Goal: Find specific page/section: Find specific page/section

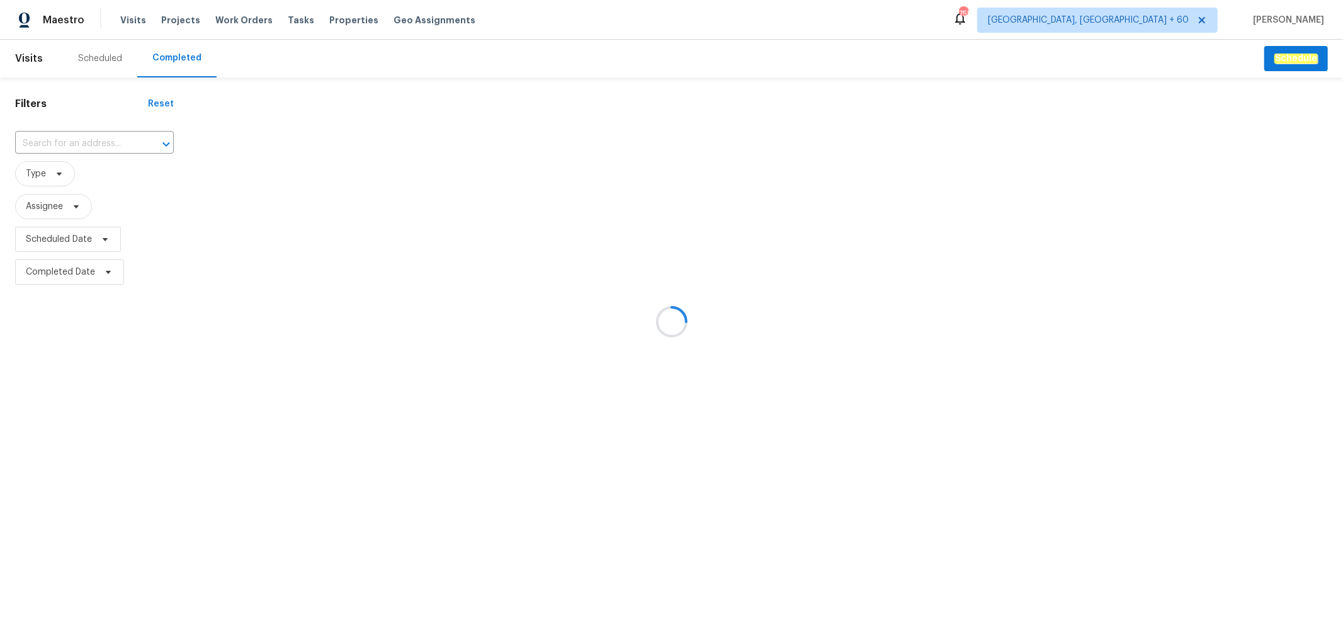
click at [108, 143] on div at bounding box center [671, 321] width 1343 height 643
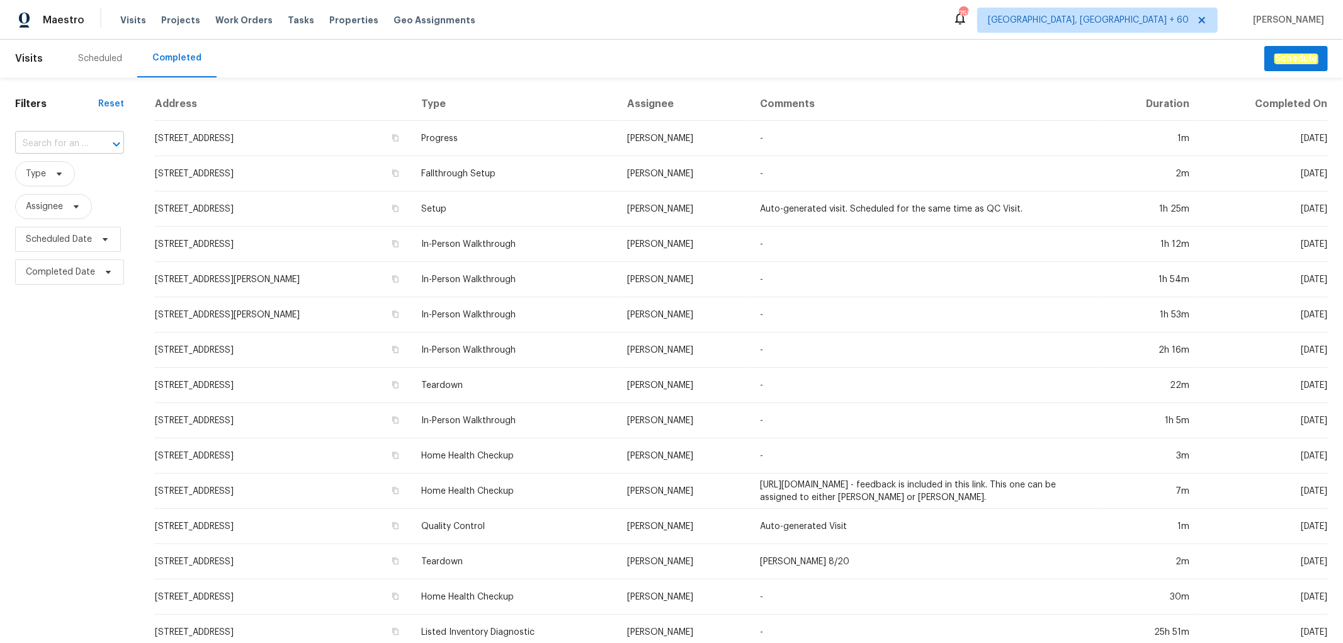
click at [65, 139] on input "text" at bounding box center [52, 144] width 74 height 20
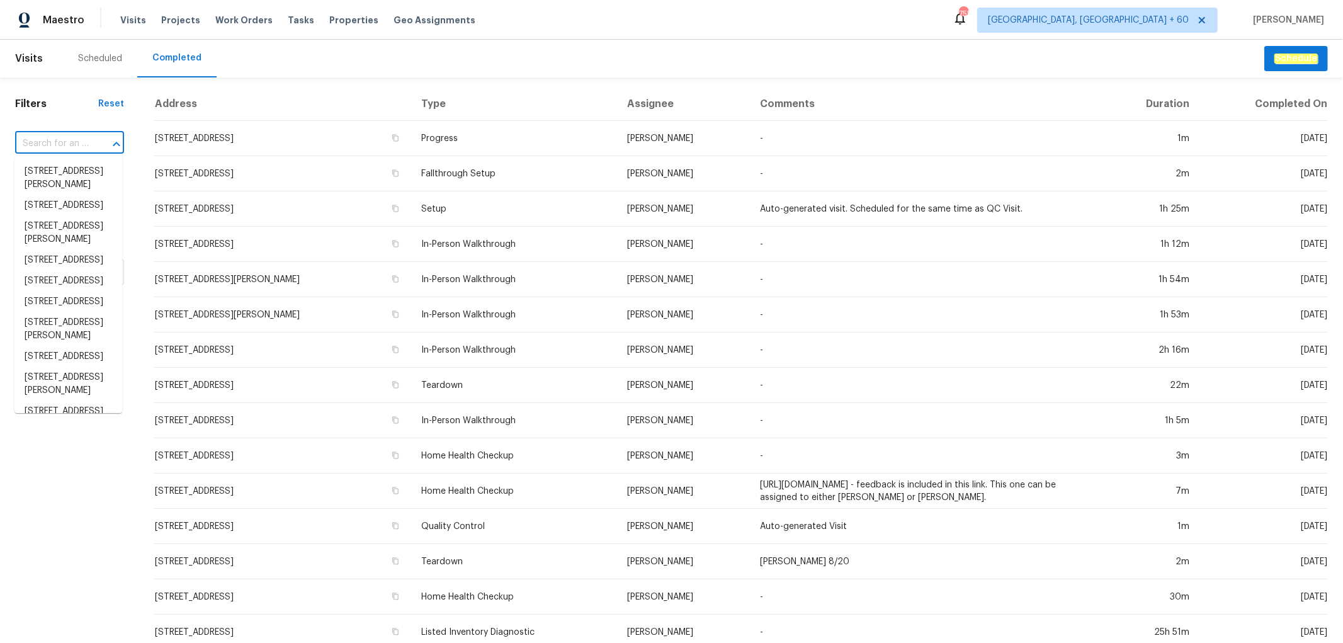
paste input "[STREET_ADDRESS]"
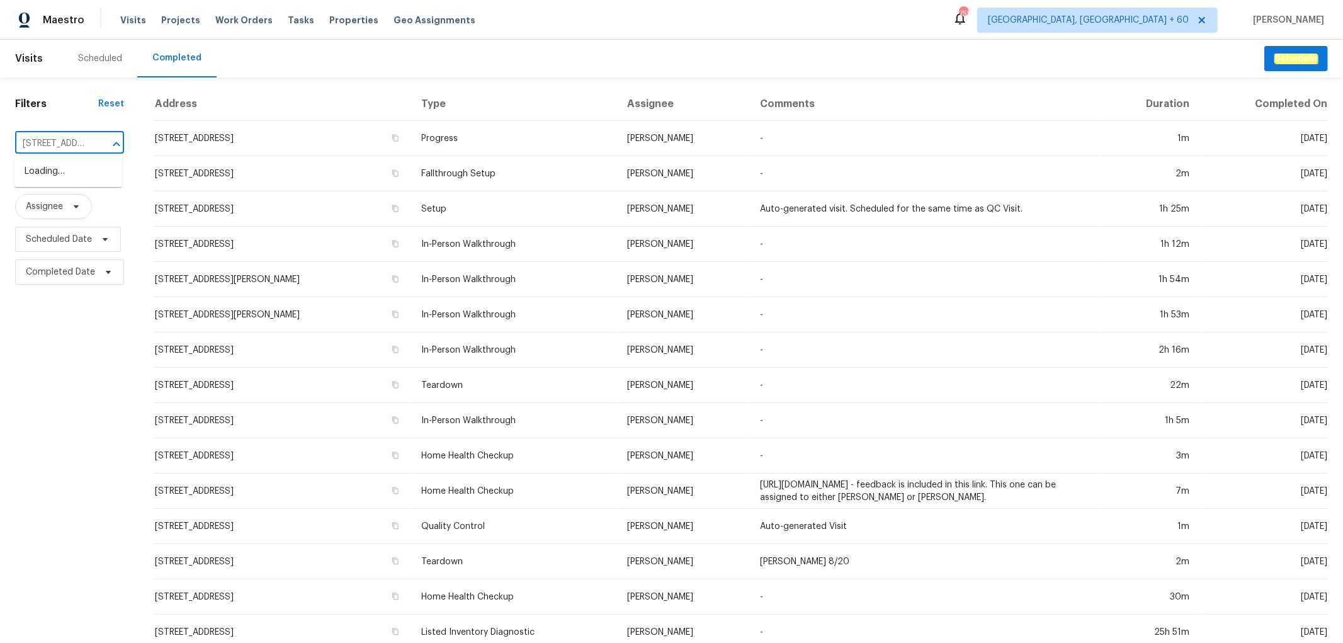
type input "[STREET_ADDRESS]"
click at [67, 182] on li "[STREET_ADDRESS]" at bounding box center [68, 171] width 108 height 21
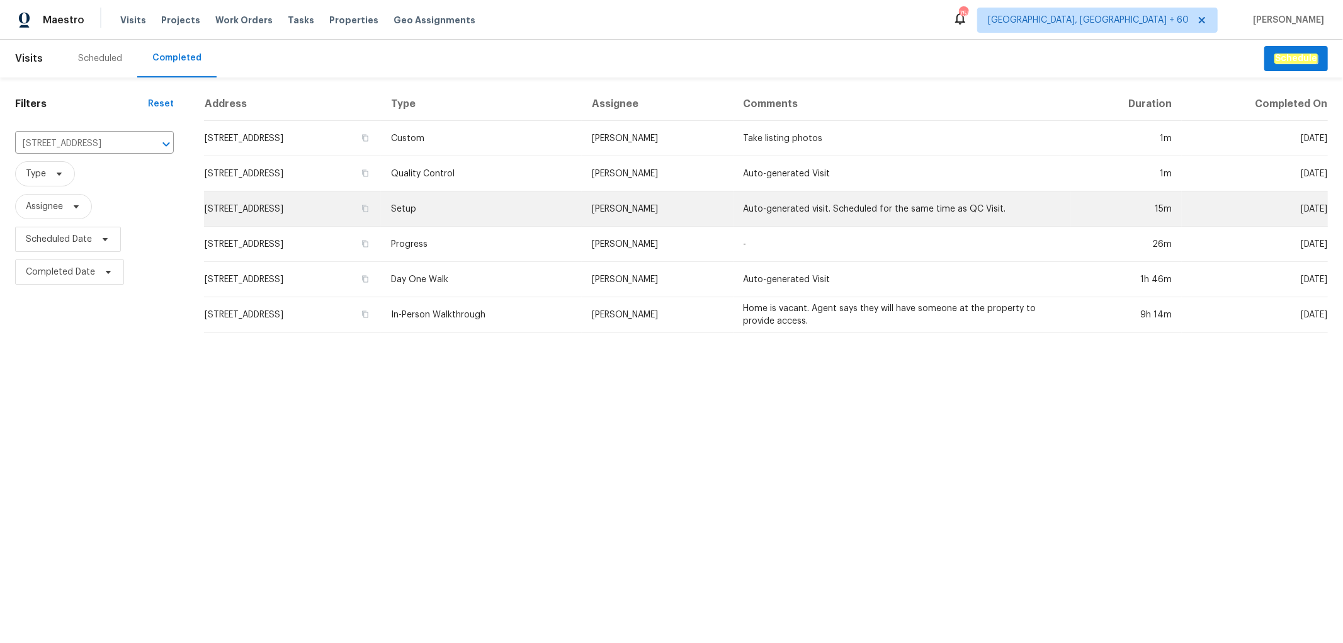
click at [463, 206] on td "Setup" at bounding box center [481, 208] width 201 height 35
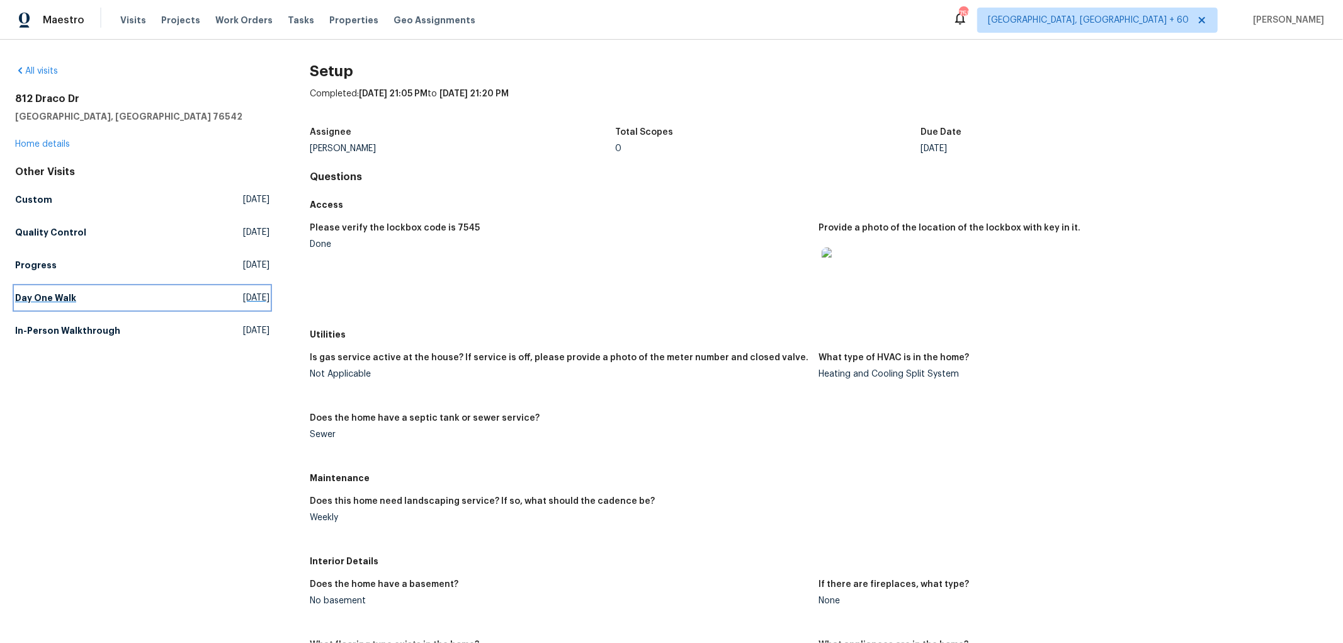
click at [60, 300] on h5 "Day One Walk" at bounding box center [45, 298] width 61 height 13
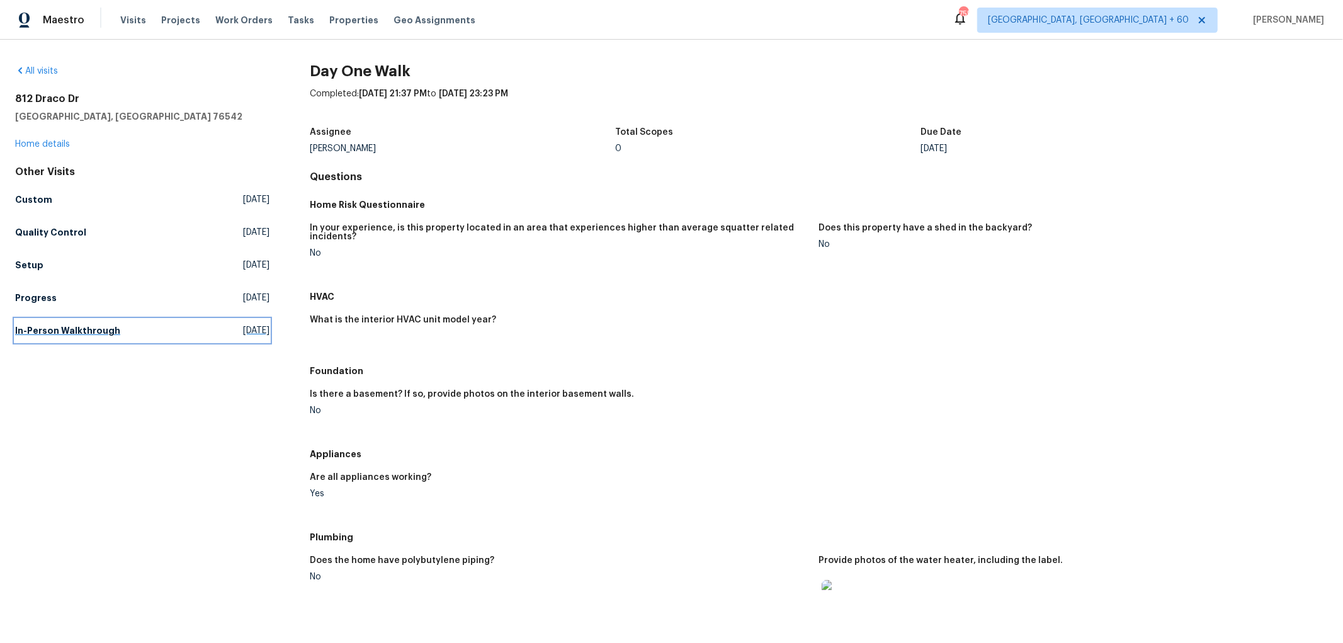
click at [47, 335] on h5 "In-Person Walkthrough" at bounding box center [67, 330] width 105 height 13
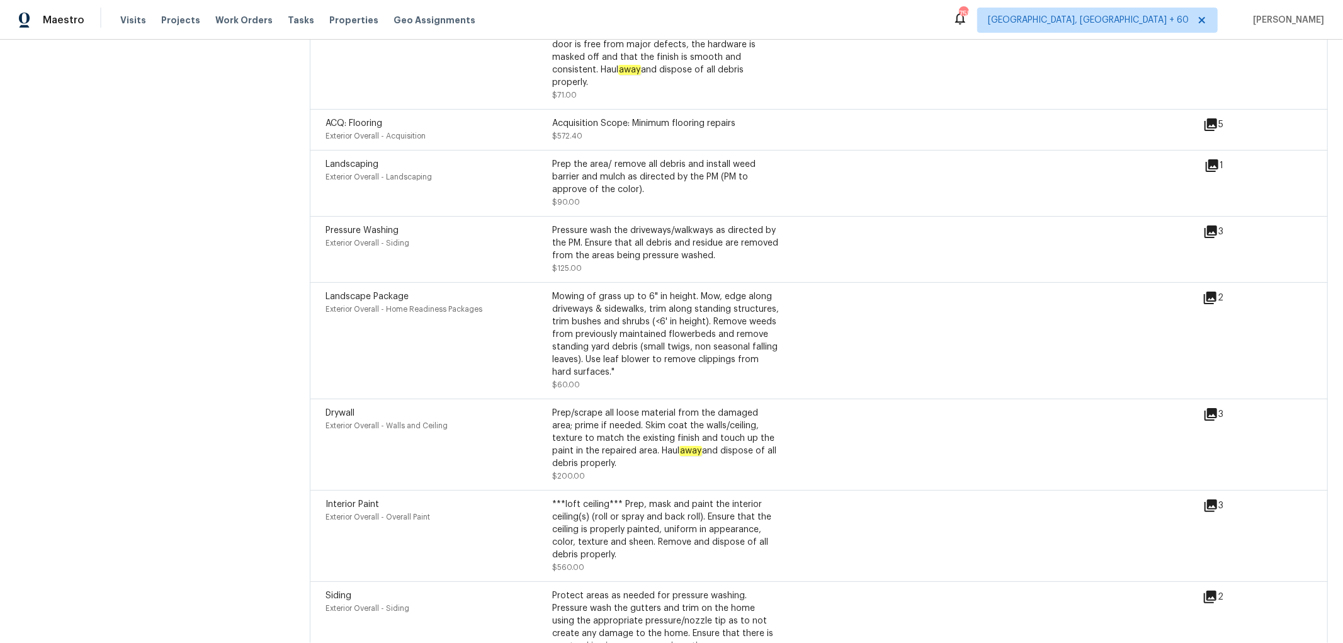
scroll to position [1512, 0]
